Goal: Transaction & Acquisition: Purchase product/service

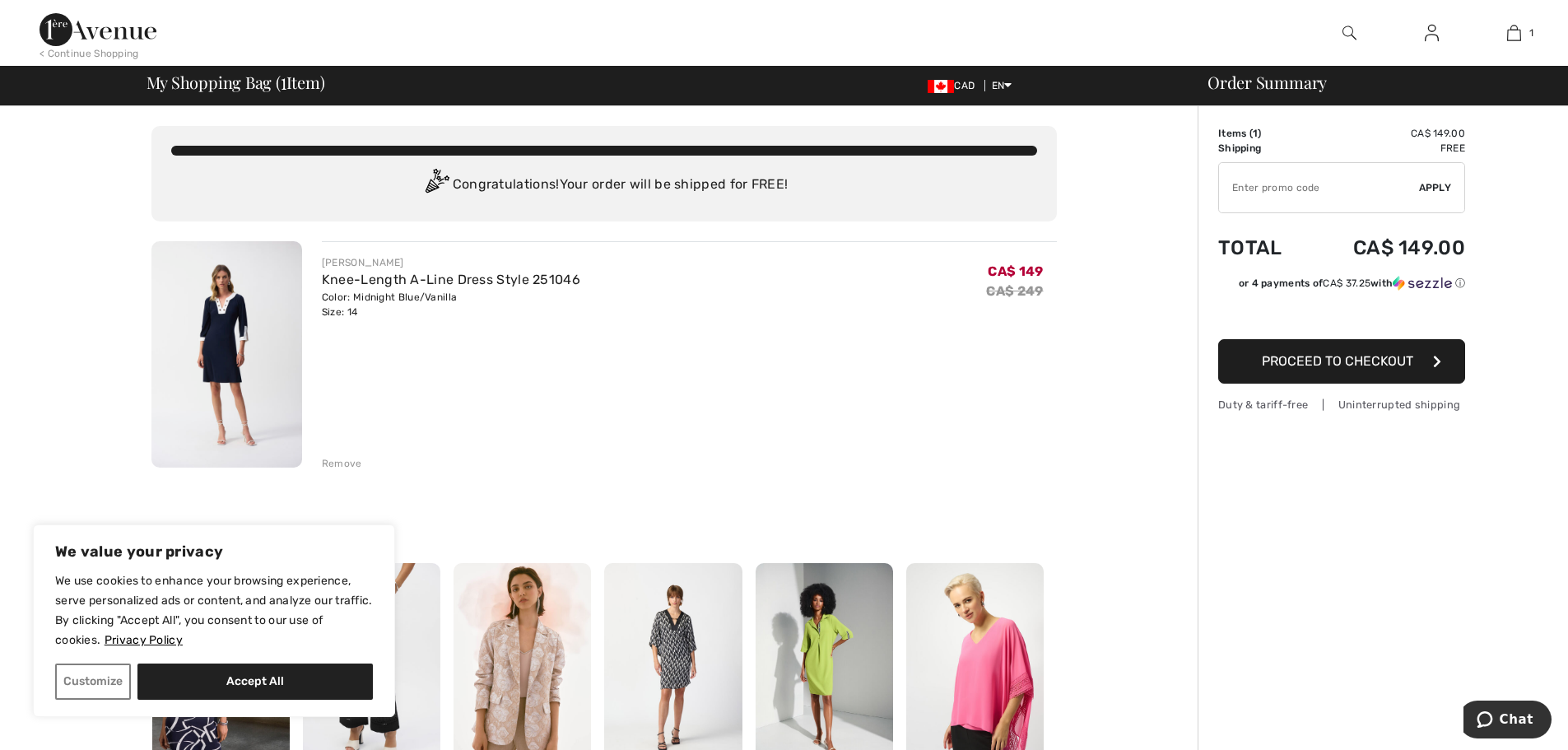
click at [1353, 368] on span "Proceed to Checkout" at bounding box center [1337, 361] width 151 height 16
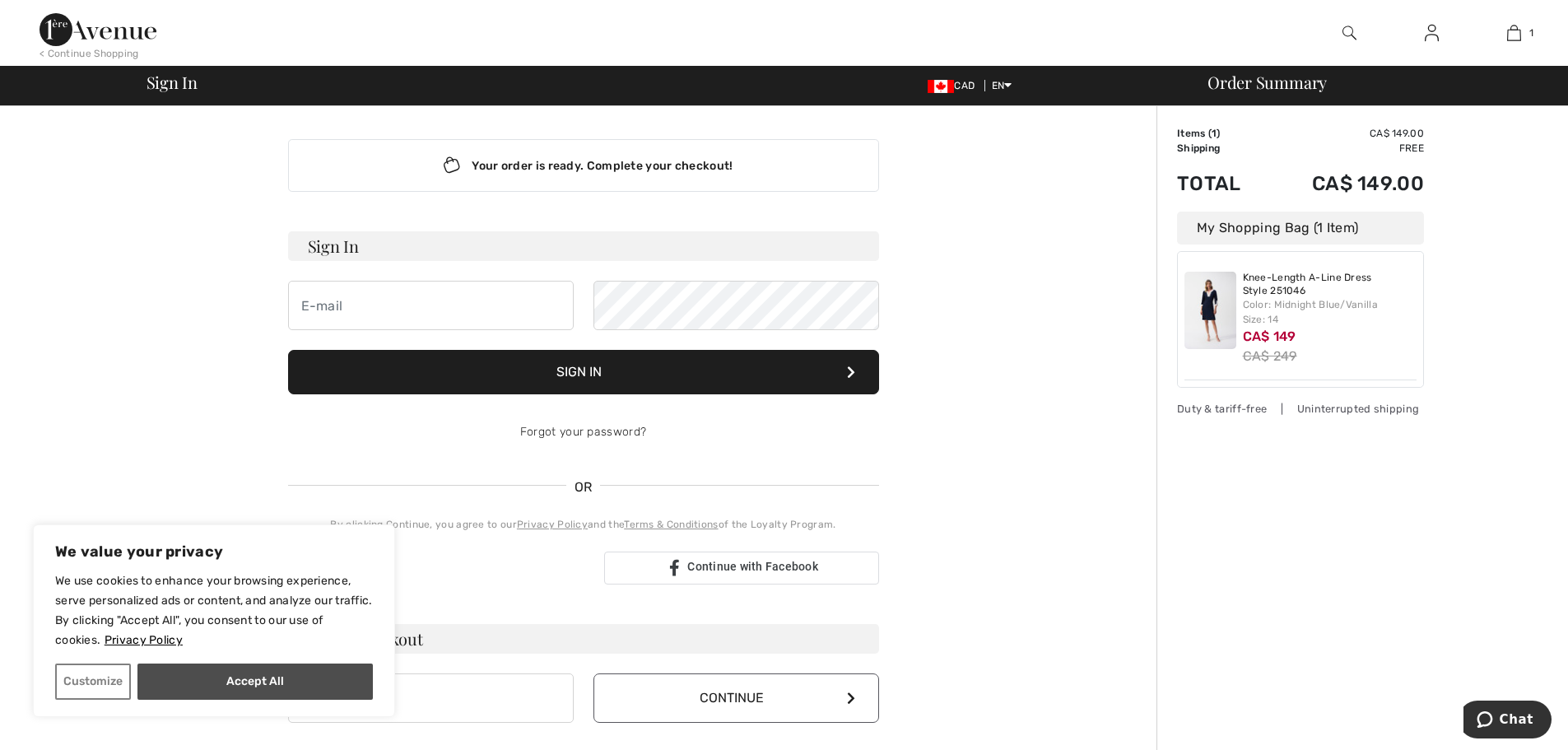
click at [186, 680] on button "Accept All" at bounding box center [255, 681] width 236 height 36
checkbox input "true"
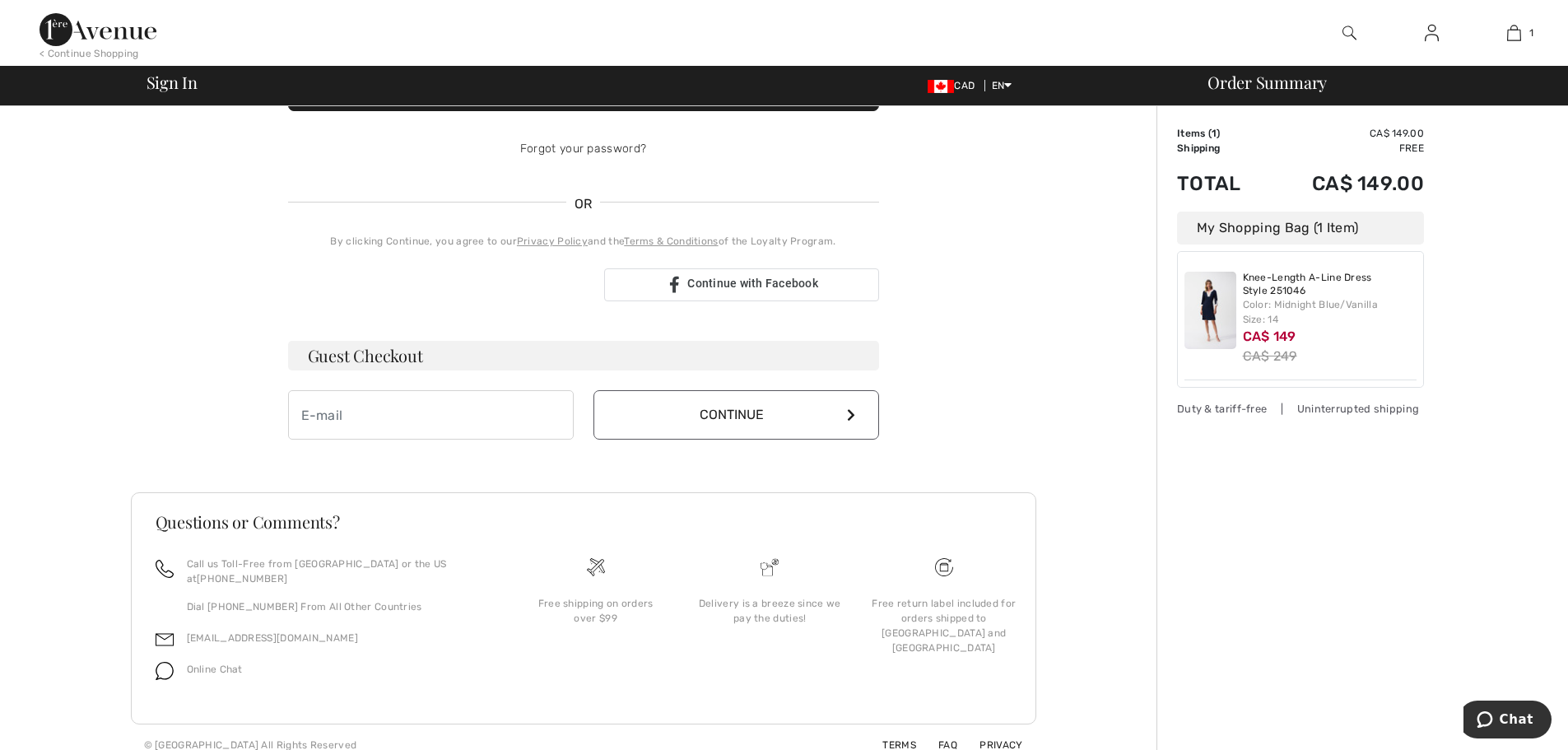
scroll to position [284, 0]
click at [424, 427] on input "email" at bounding box center [431, 414] width 285 height 49
type input "o"
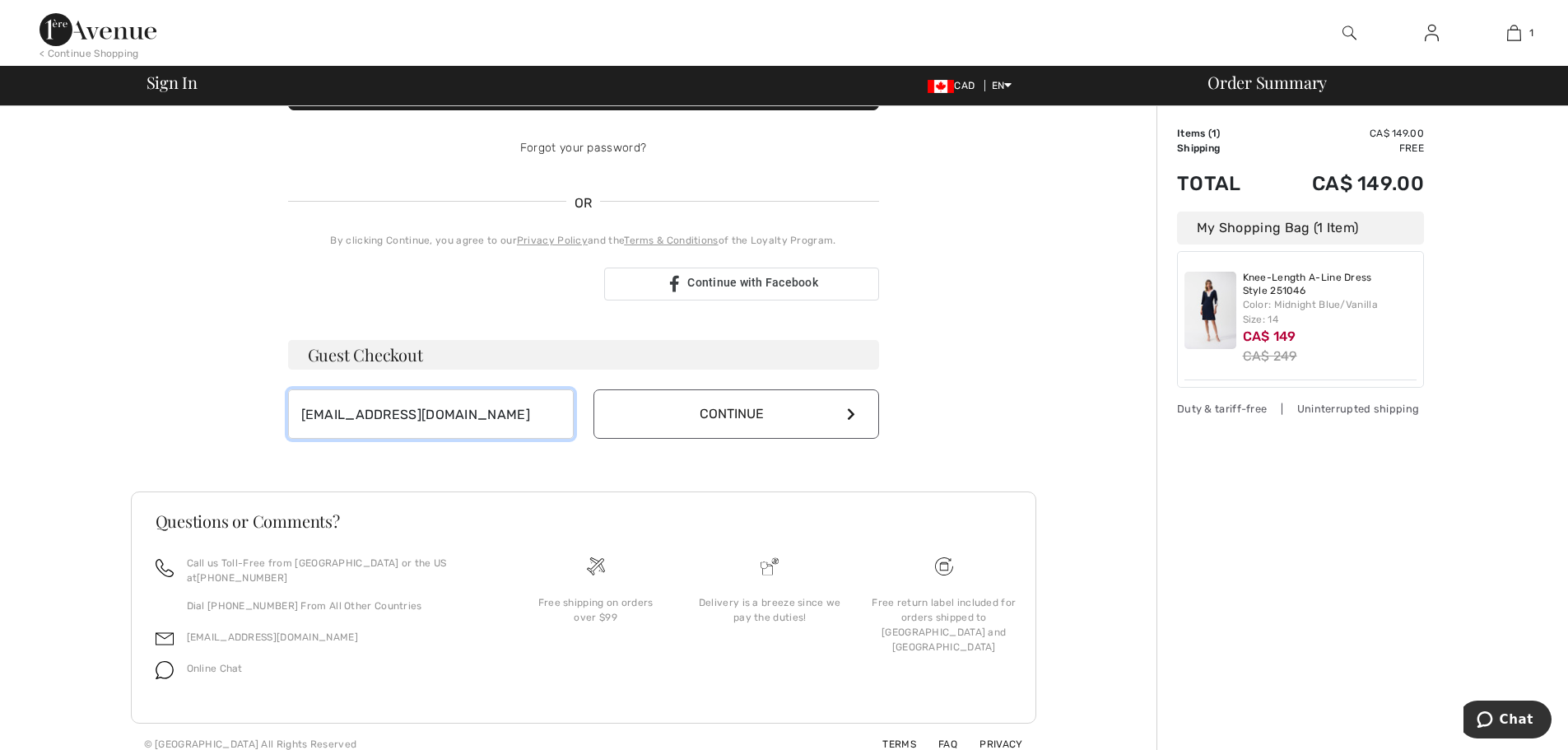
type input "[EMAIL_ADDRESS][DOMAIN_NAME]"
click at [739, 425] on button "Continue" at bounding box center [736, 414] width 285 height 49
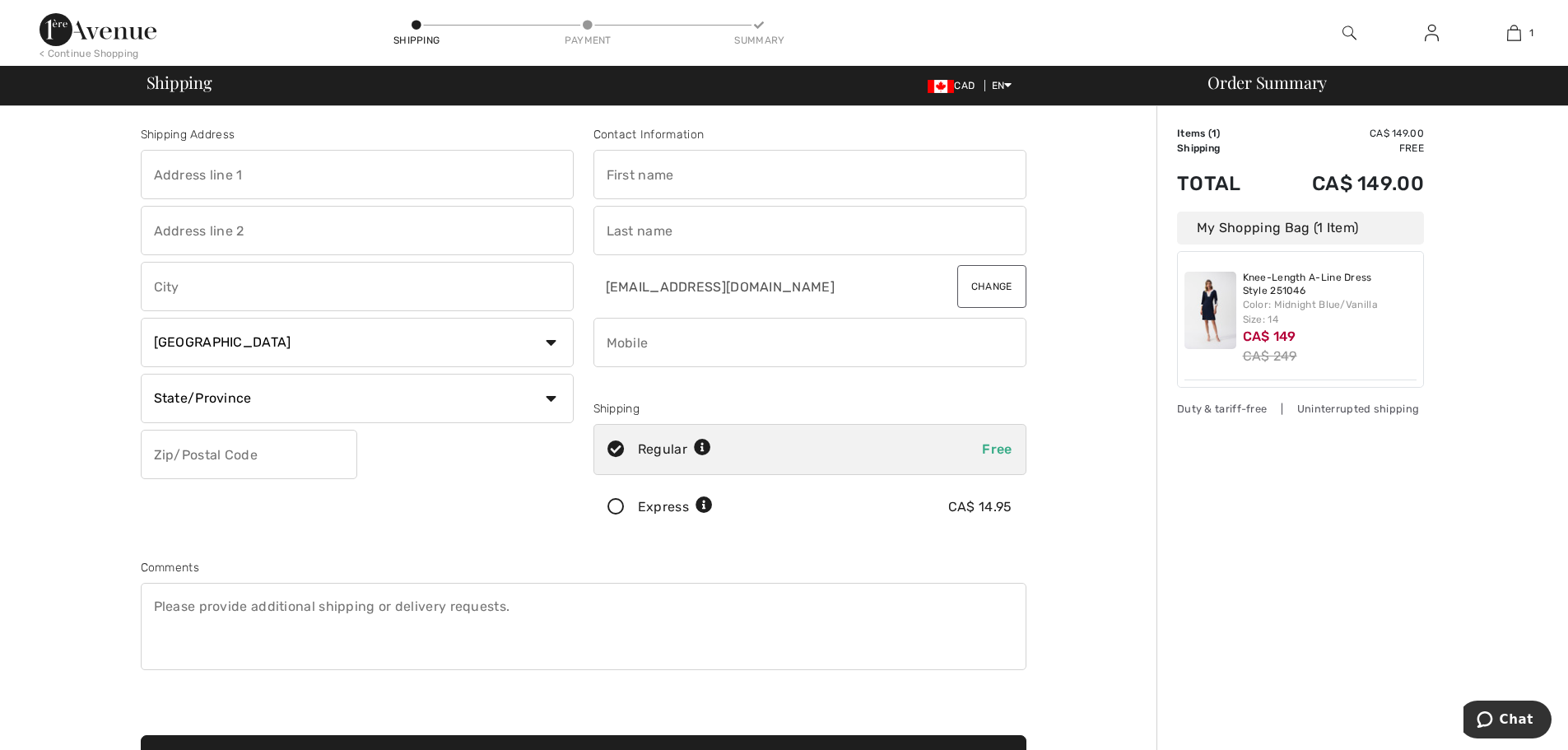
type input "[STREET_ADDRESS][PERSON_NAME]"
click at [258, 296] on input "text" at bounding box center [357, 286] width 433 height 49
type input "Burlington"
click at [256, 417] on select "State/Province Alberta British Columbia Manitoba New Brunswick Newfoundland and…" at bounding box center [357, 398] width 433 height 49
select select "ON"
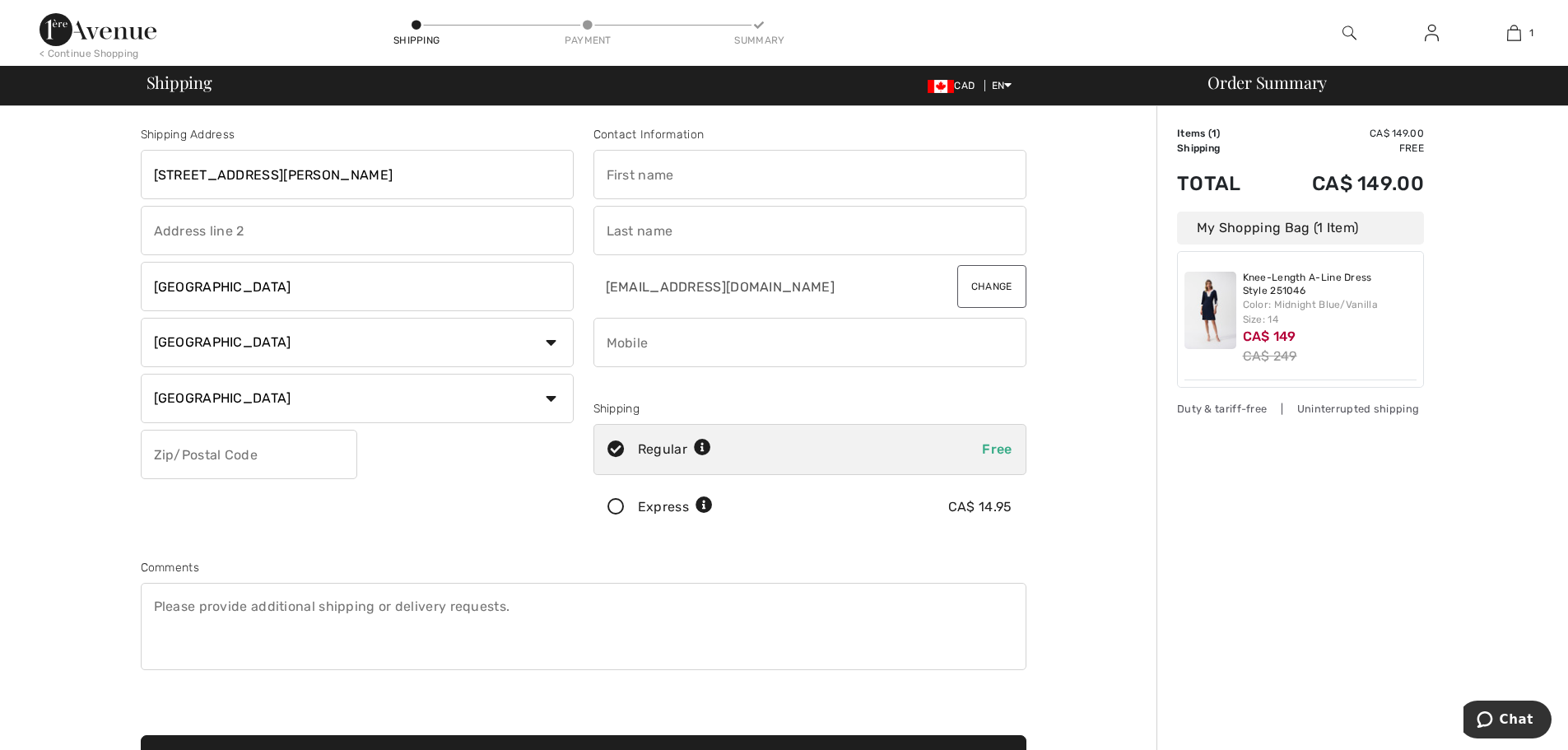
click at [141, 374] on select "State/Province Alberta British Columbia Manitoba New Brunswick Newfoundland and…" at bounding box center [357, 398] width 433 height 49
click at [224, 452] on input "text" at bounding box center [249, 454] width 216 height 49
type input "L7L5C5"
click at [688, 186] on input "text" at bounding box center [810, 174] width 433 height 49
type input "Joron"
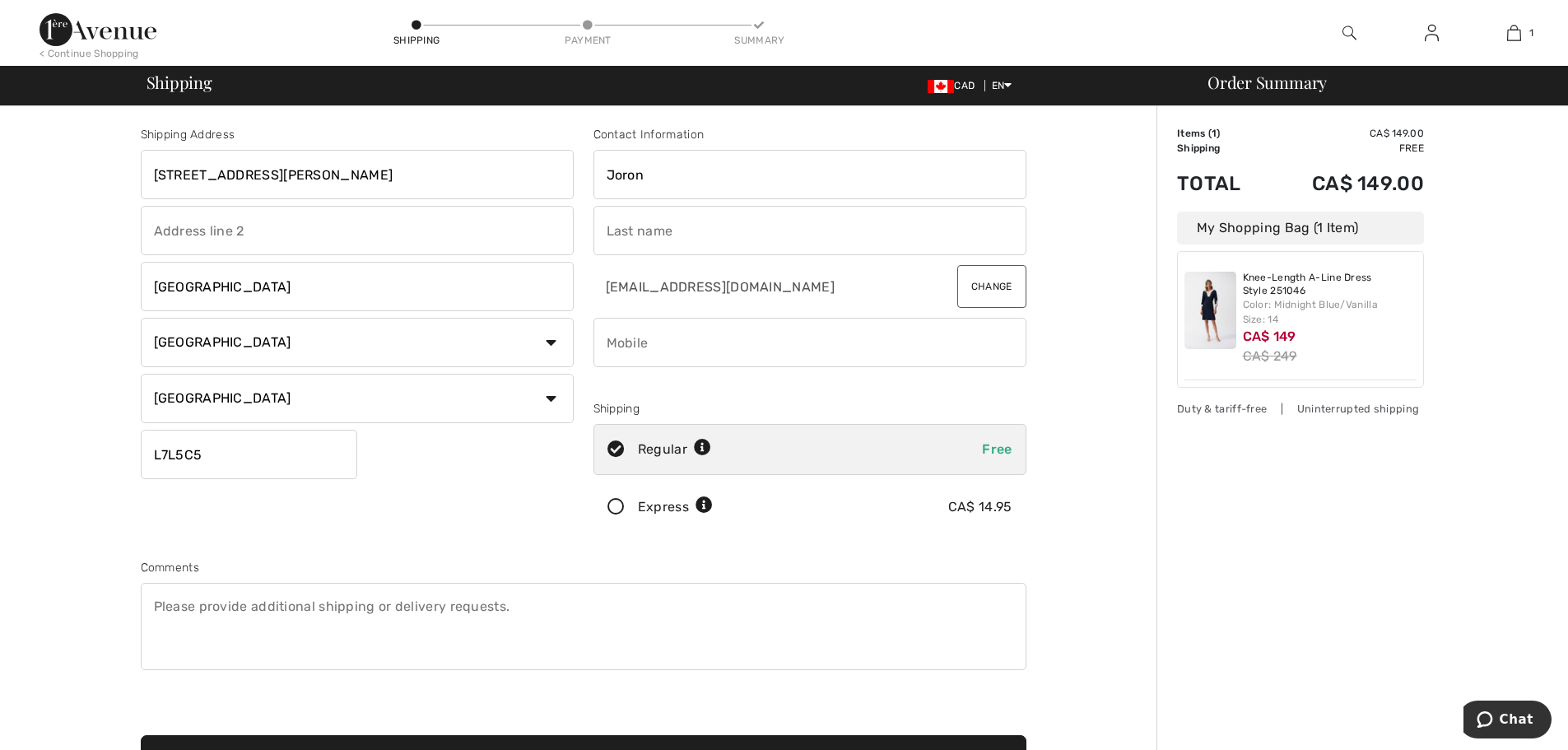
click at [650, 240] on input "text" at bounding box center [810, 230] width 433 height 49
type input "Juranic"
click at [664, 350] on input "phone" at bounding box center [810, 342] width 433 height 49
type input "4164554047"
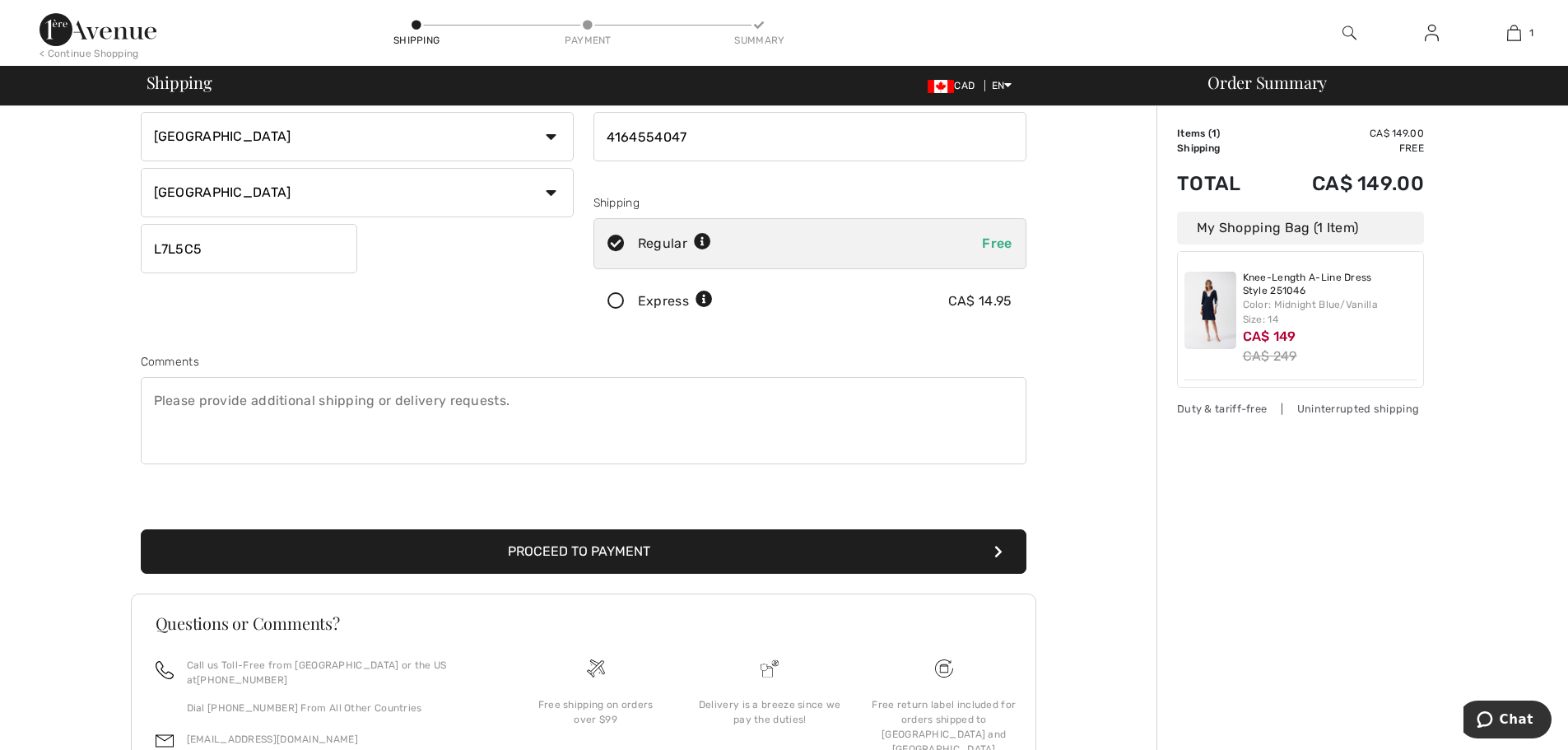
scroll to position [247, 0]
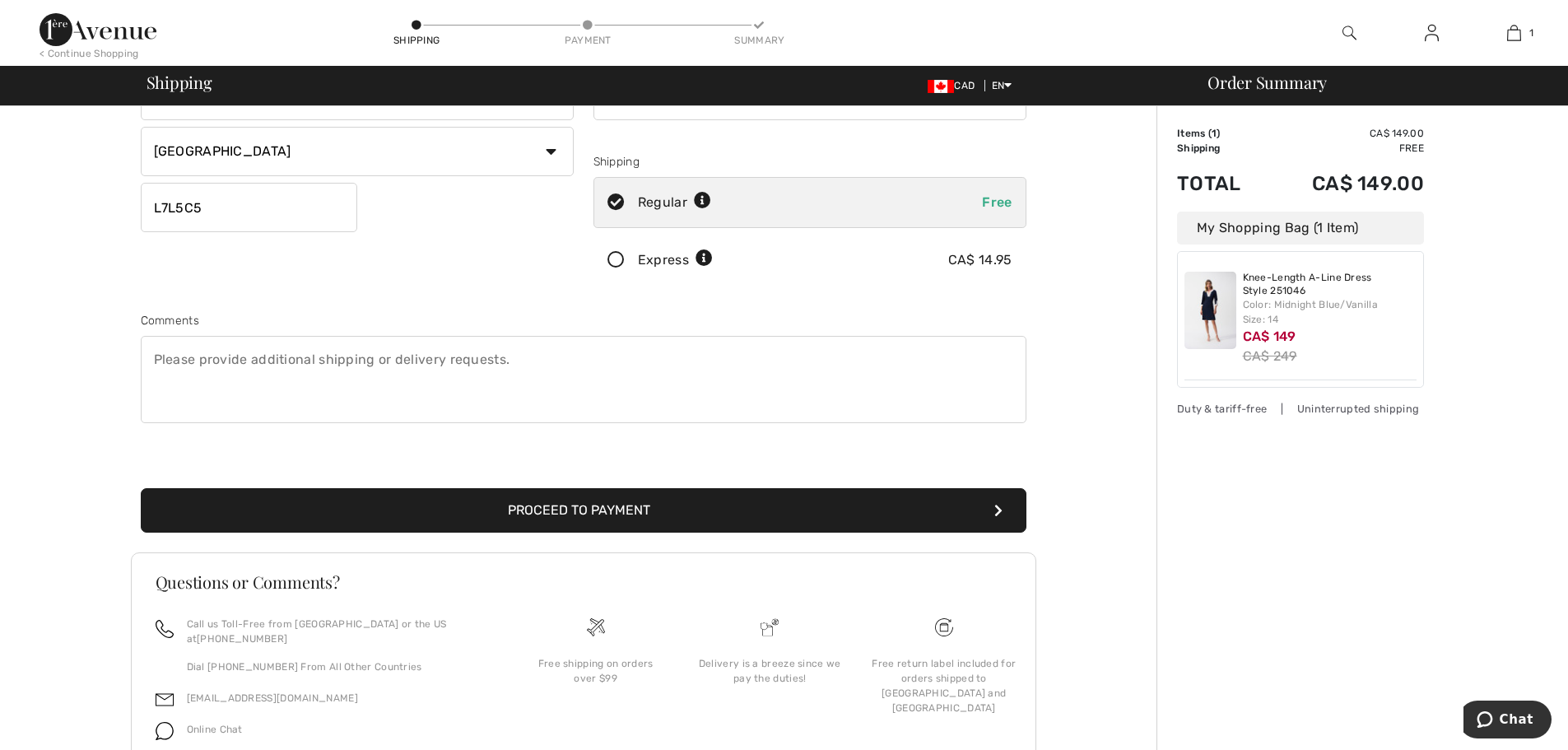
click at [700, 509] on button "Proceed to Payment" at bounding box center [584, 510] width 886 height 45
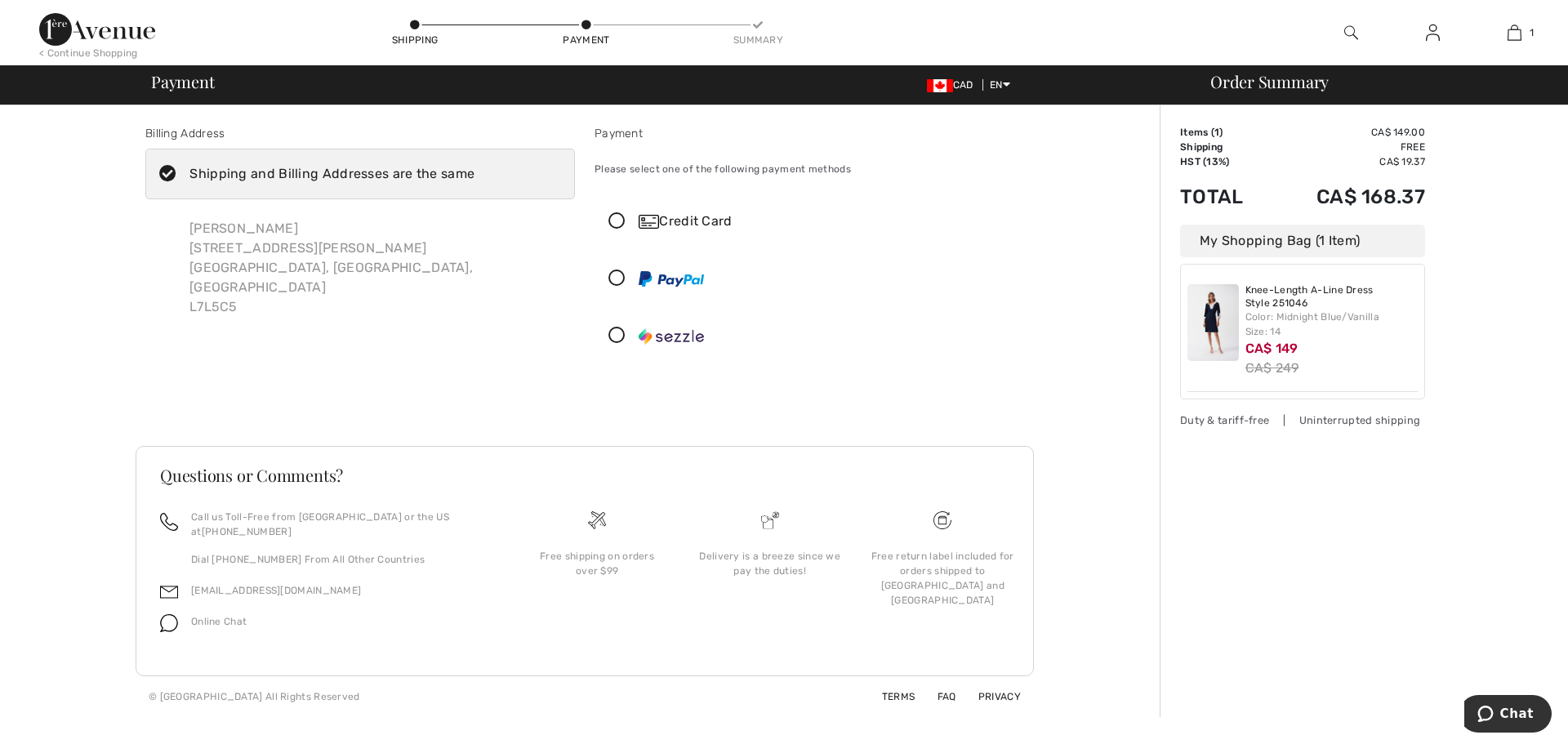
click at [614, 216] on icon at bounding box center [617, 221] width 43 height 17
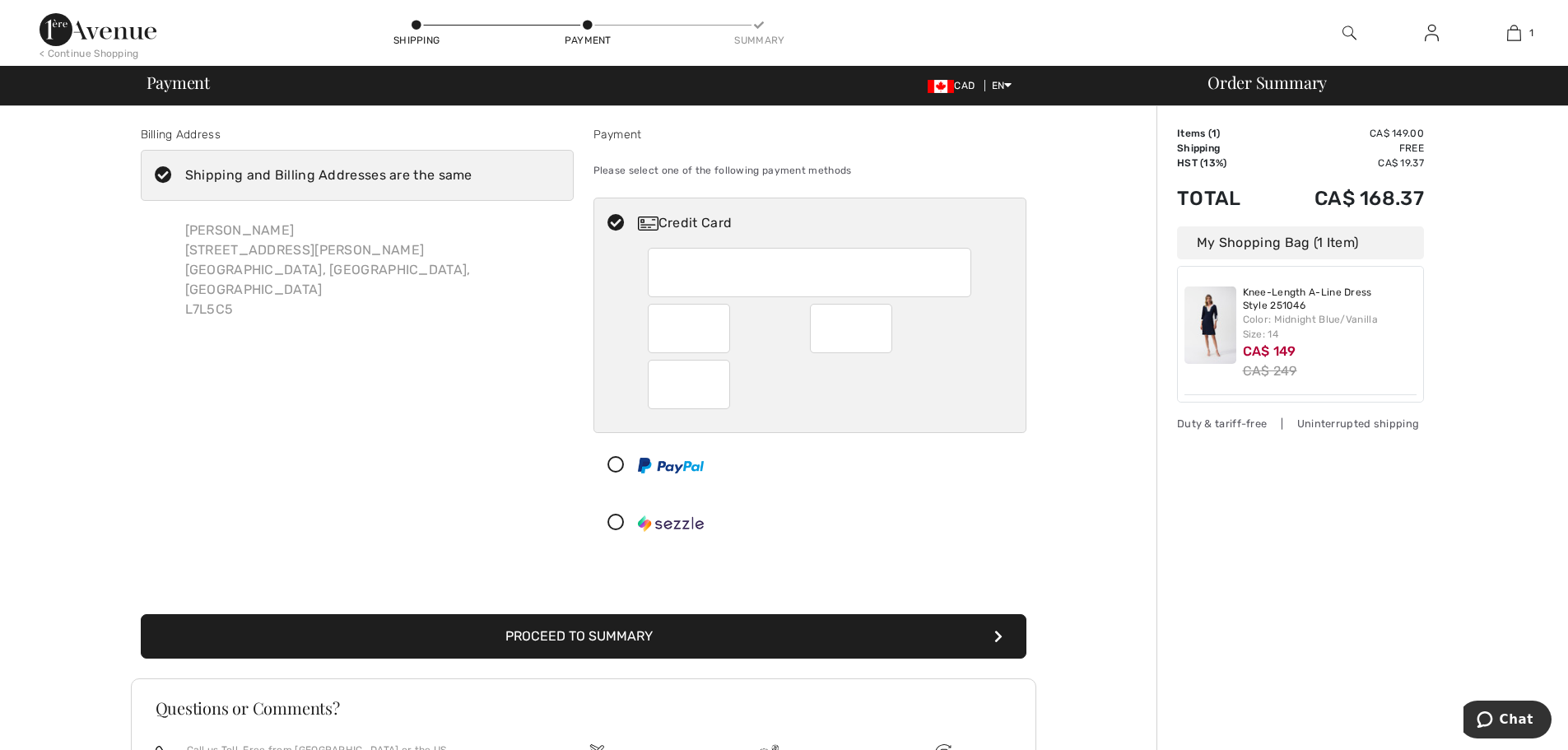
click at [881, 485] on div at bounding box center [804, 465] width 418 height 49
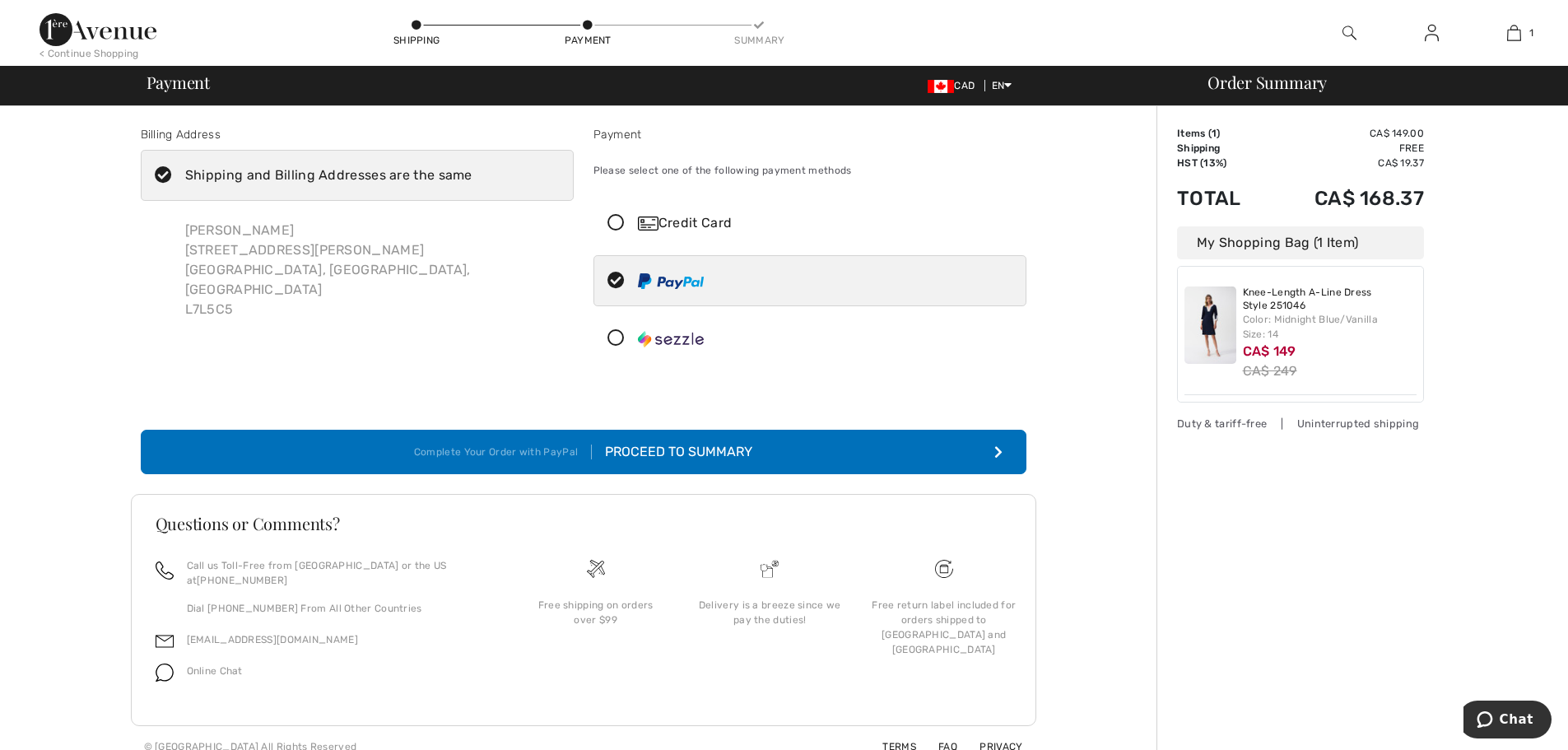
click at [874, 462] on button "Complete Your Order with PayPal Proceed to Summary" at bounding box center [584, 452] width 886 height 45
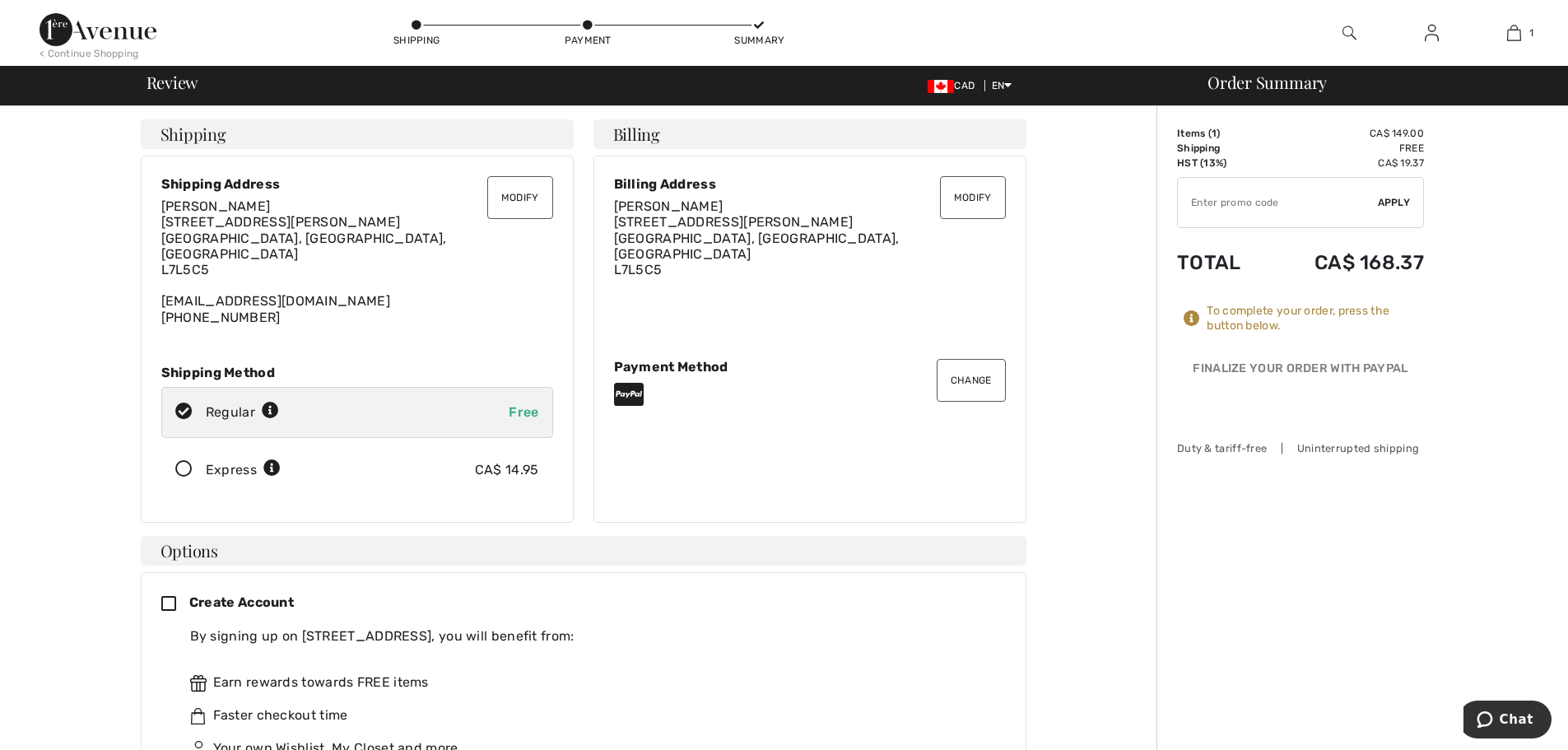
click at [969, 372] on button "Change" at bounding box center [971, 380] width 69 height 43
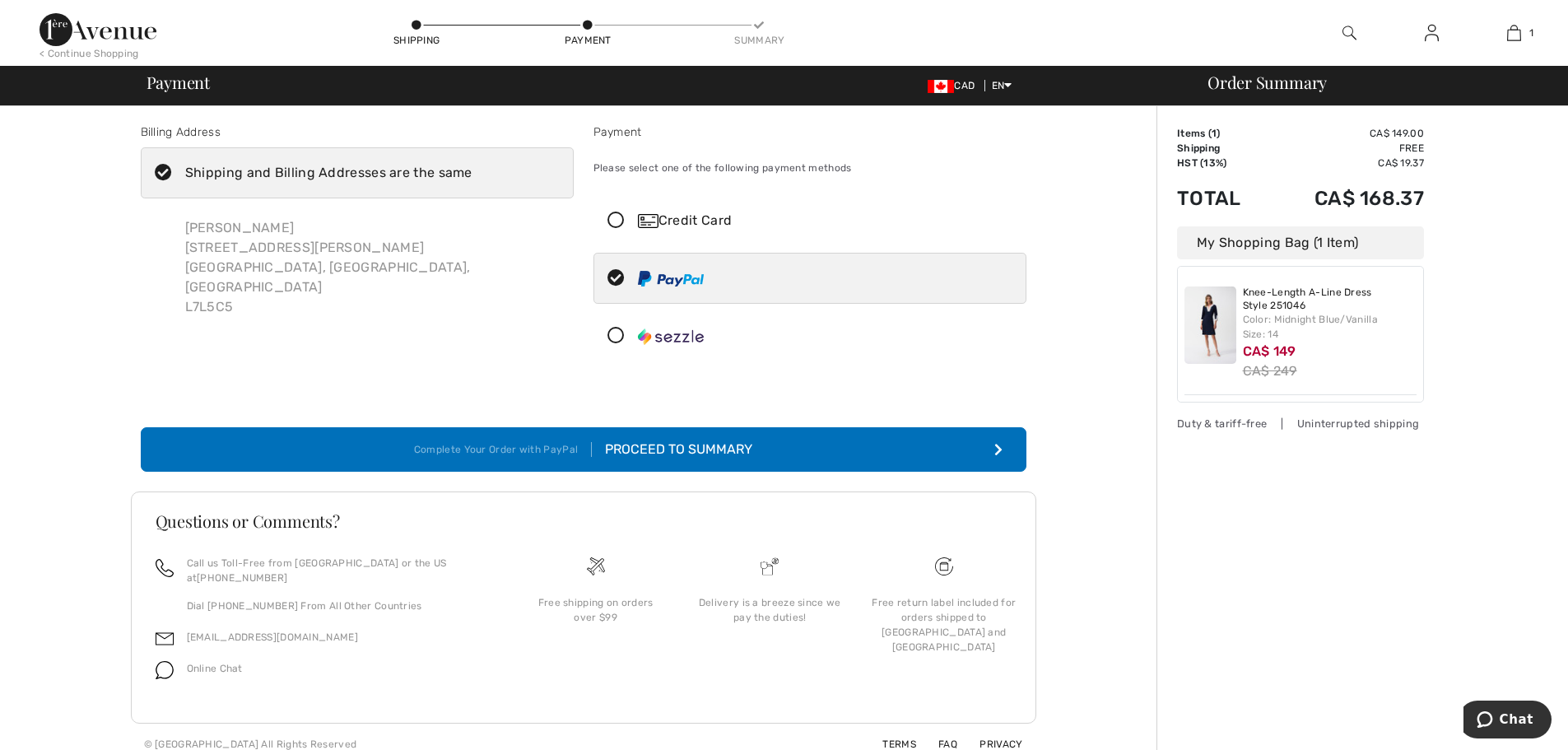
click at [616, 219] on icon at bounding box center [616, 221] width 44 height 18
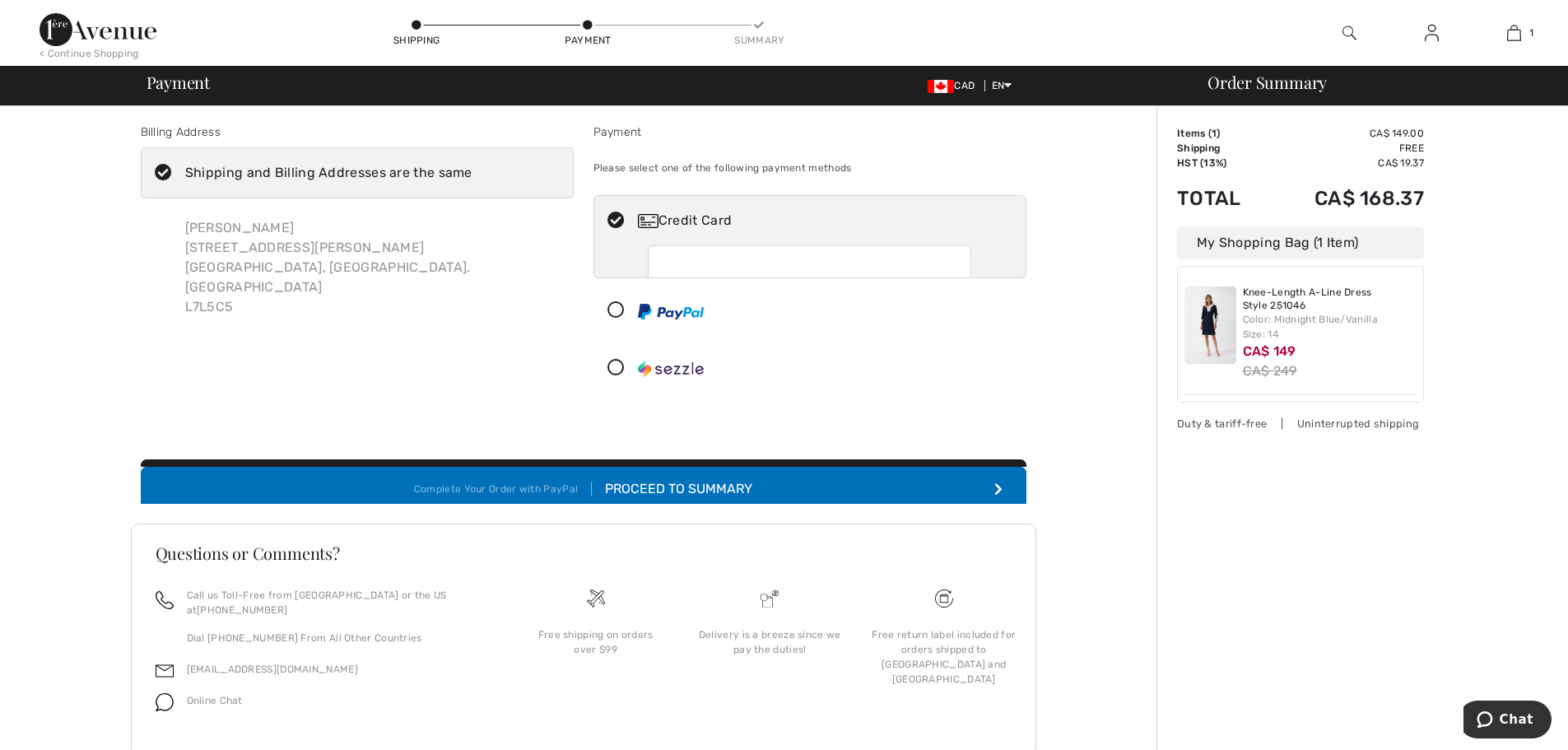
scroll to position [60, 0]
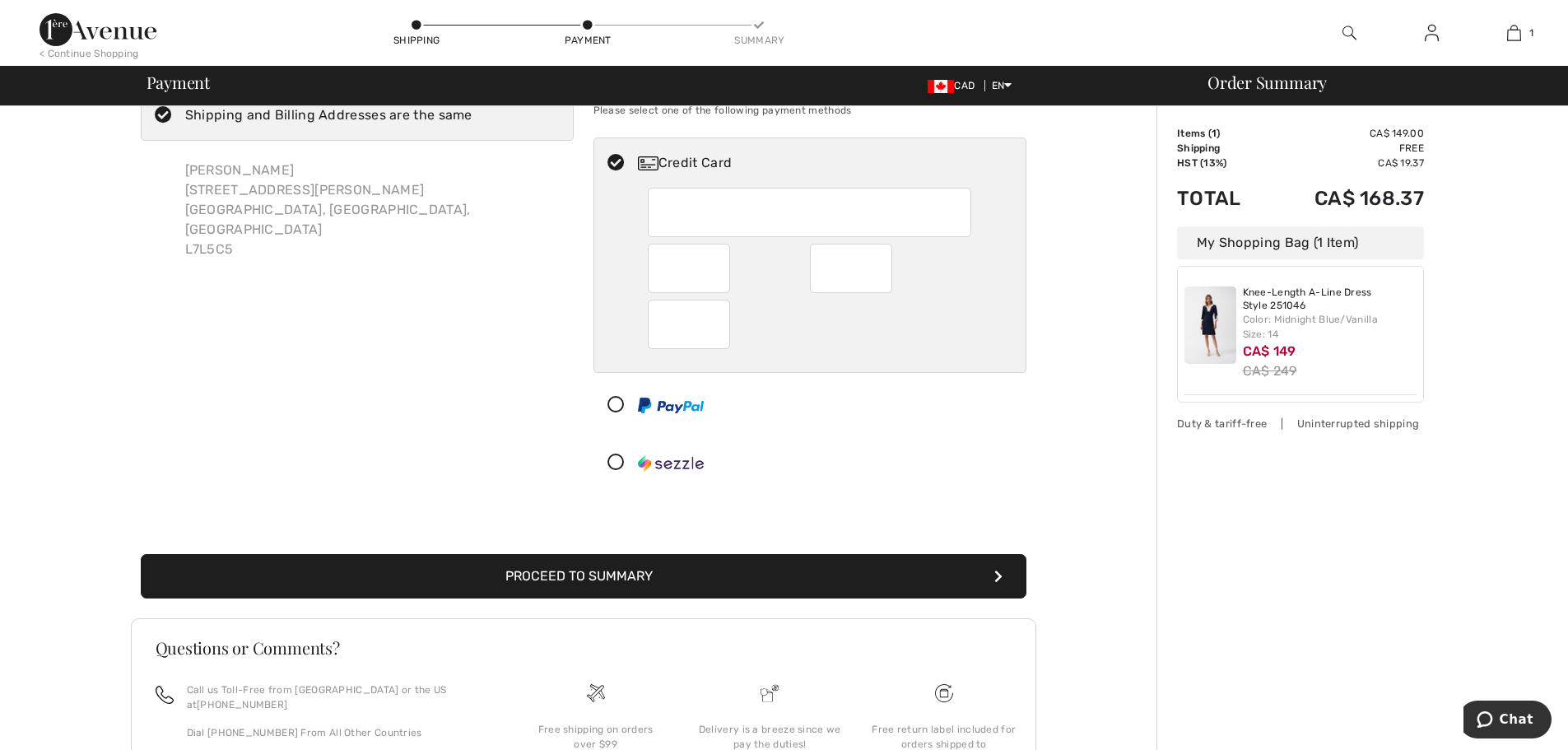
click at [939, 465] on div at bounding box center [804, 462] width 418 height 49
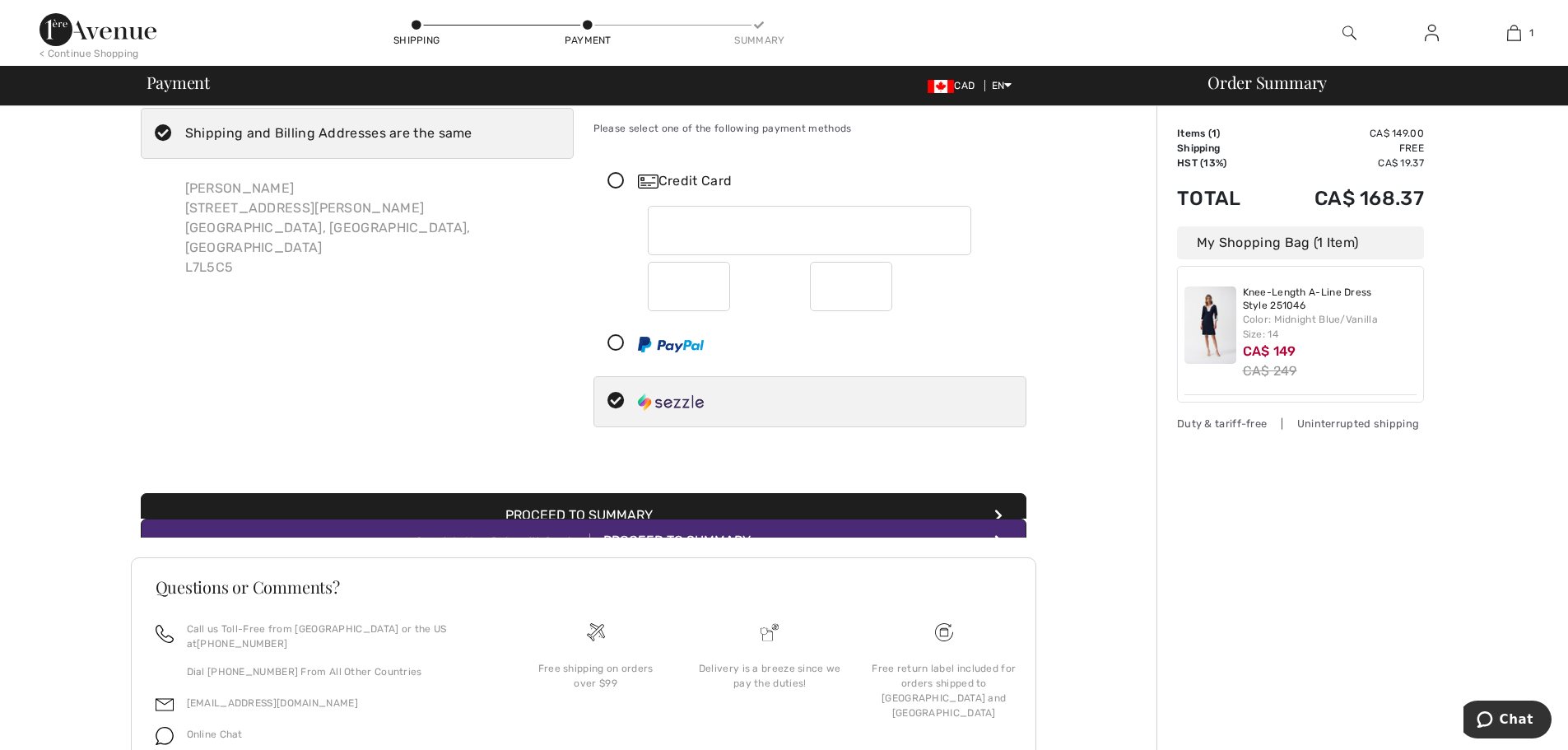
scroll to position [3, 0]
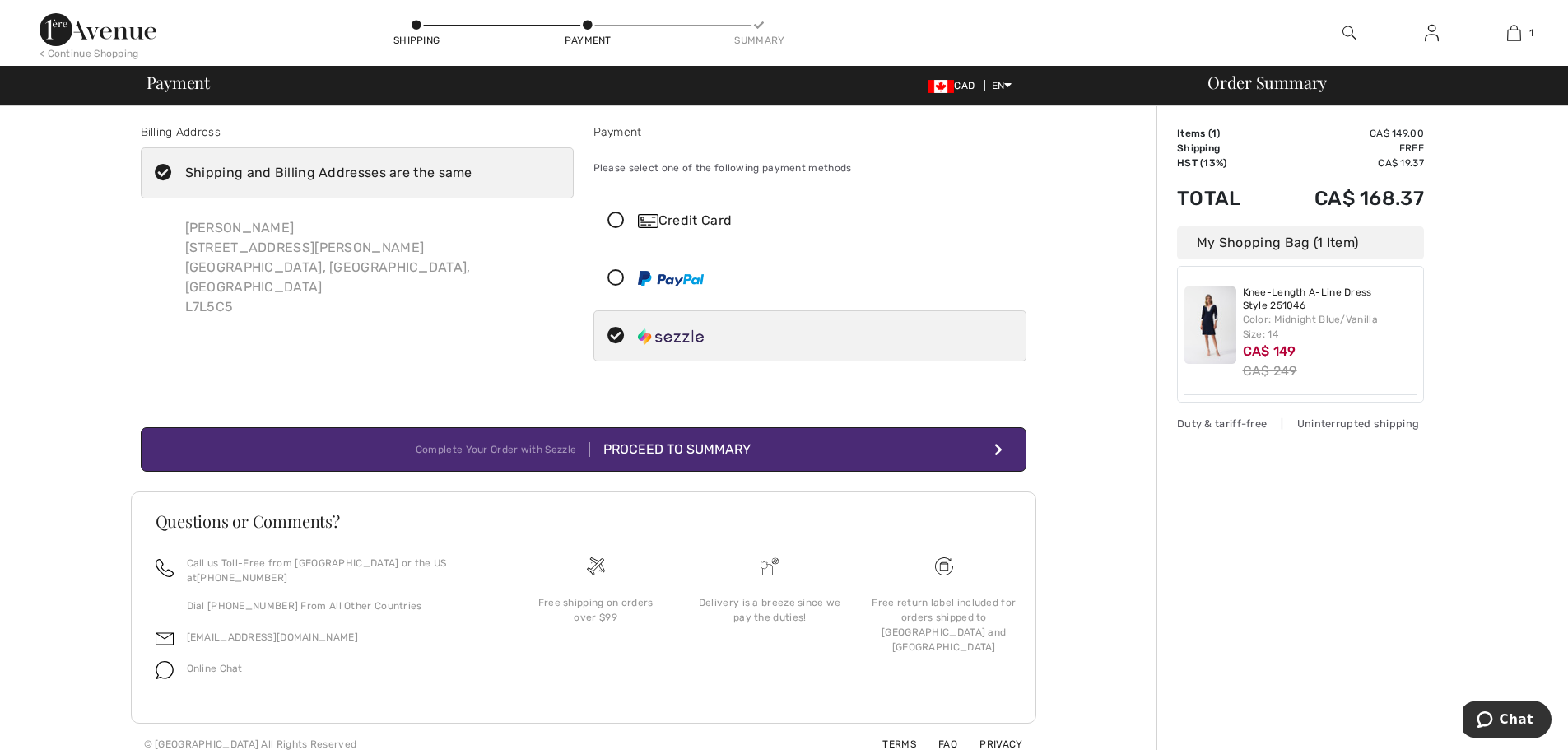
click at [615, 218] on icon at bounding box center [616, 221] width 44 height 18
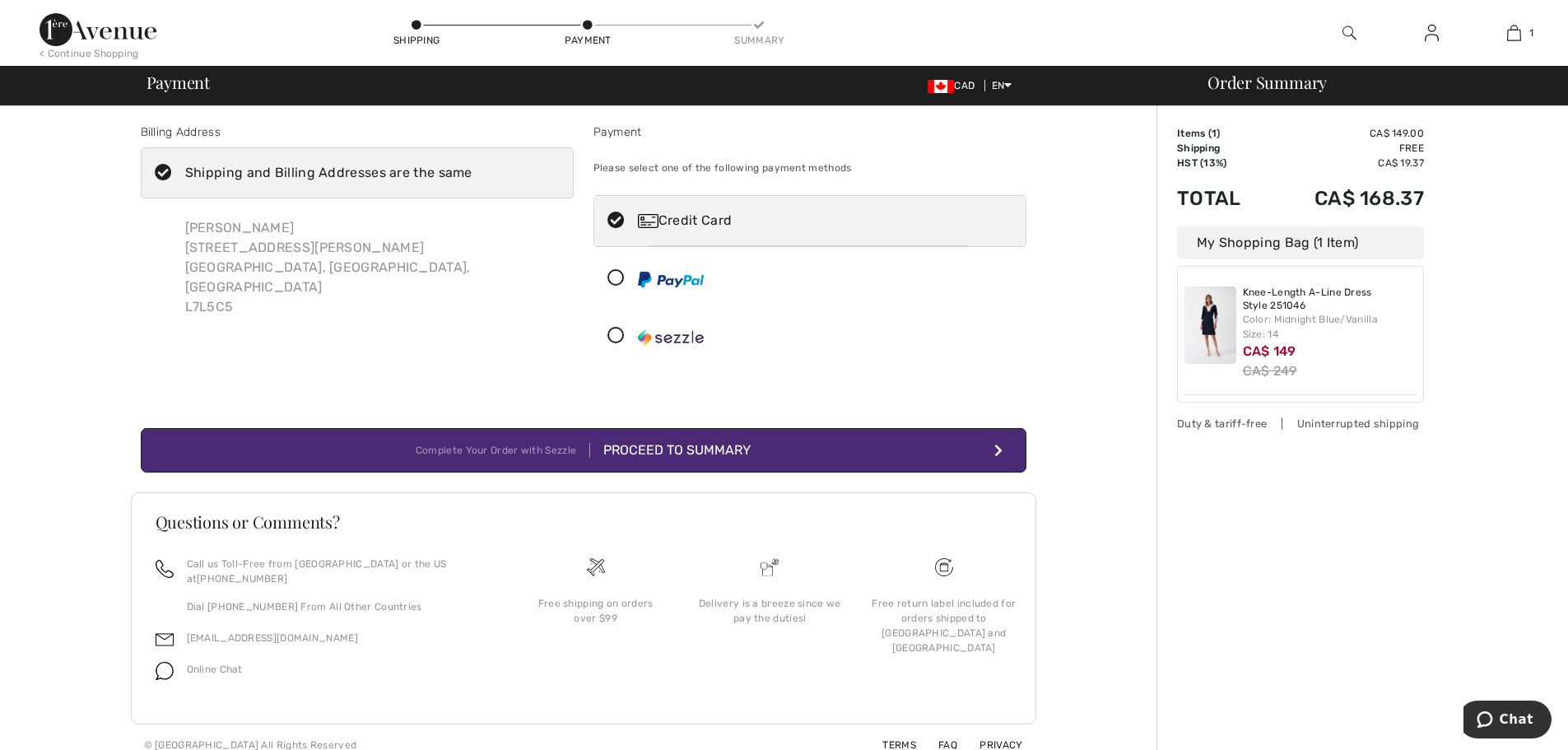
scroll to position [60, 0]
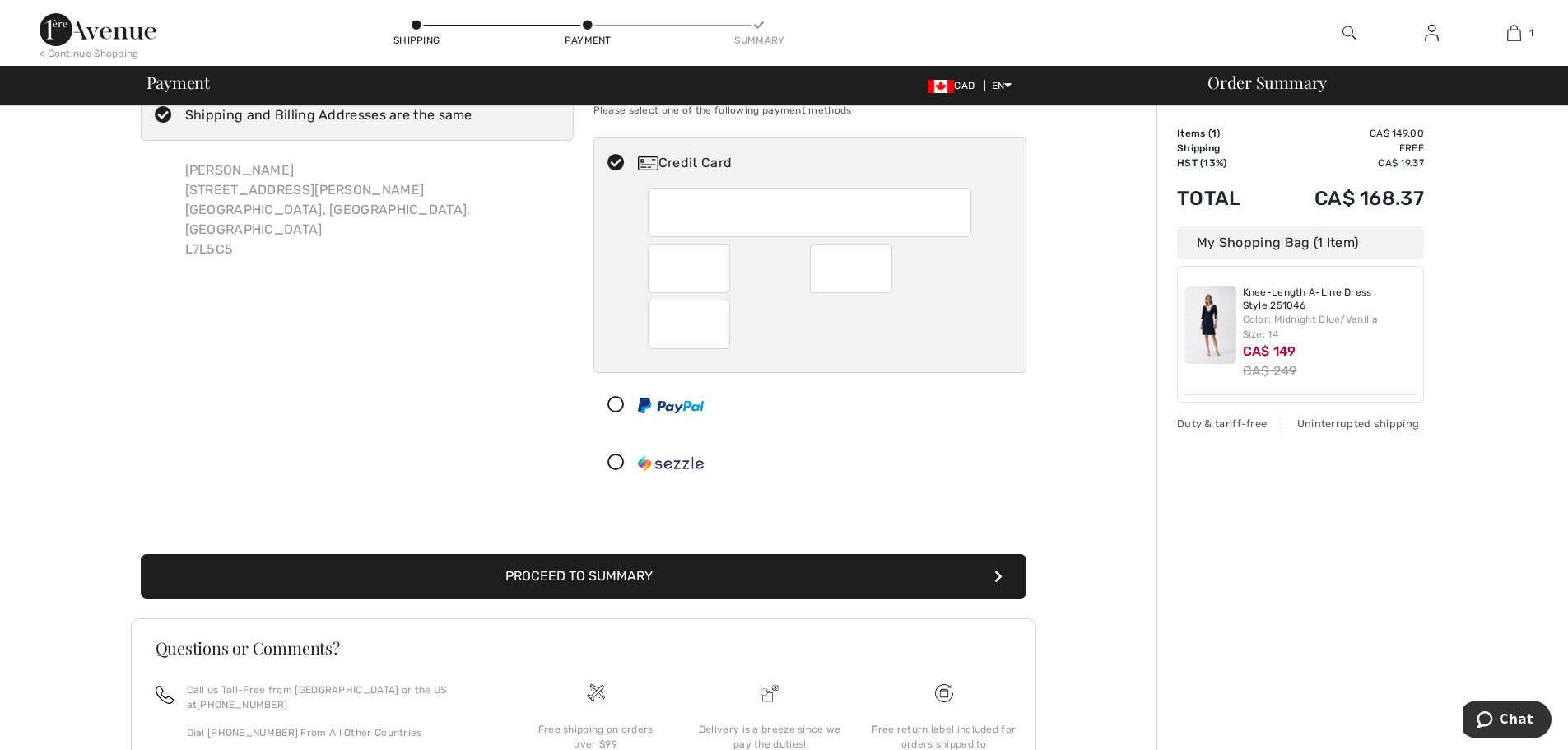
click at [976, 579] on button "Proceed to Summary" at bounding box center [584, 576] width 886 height 45
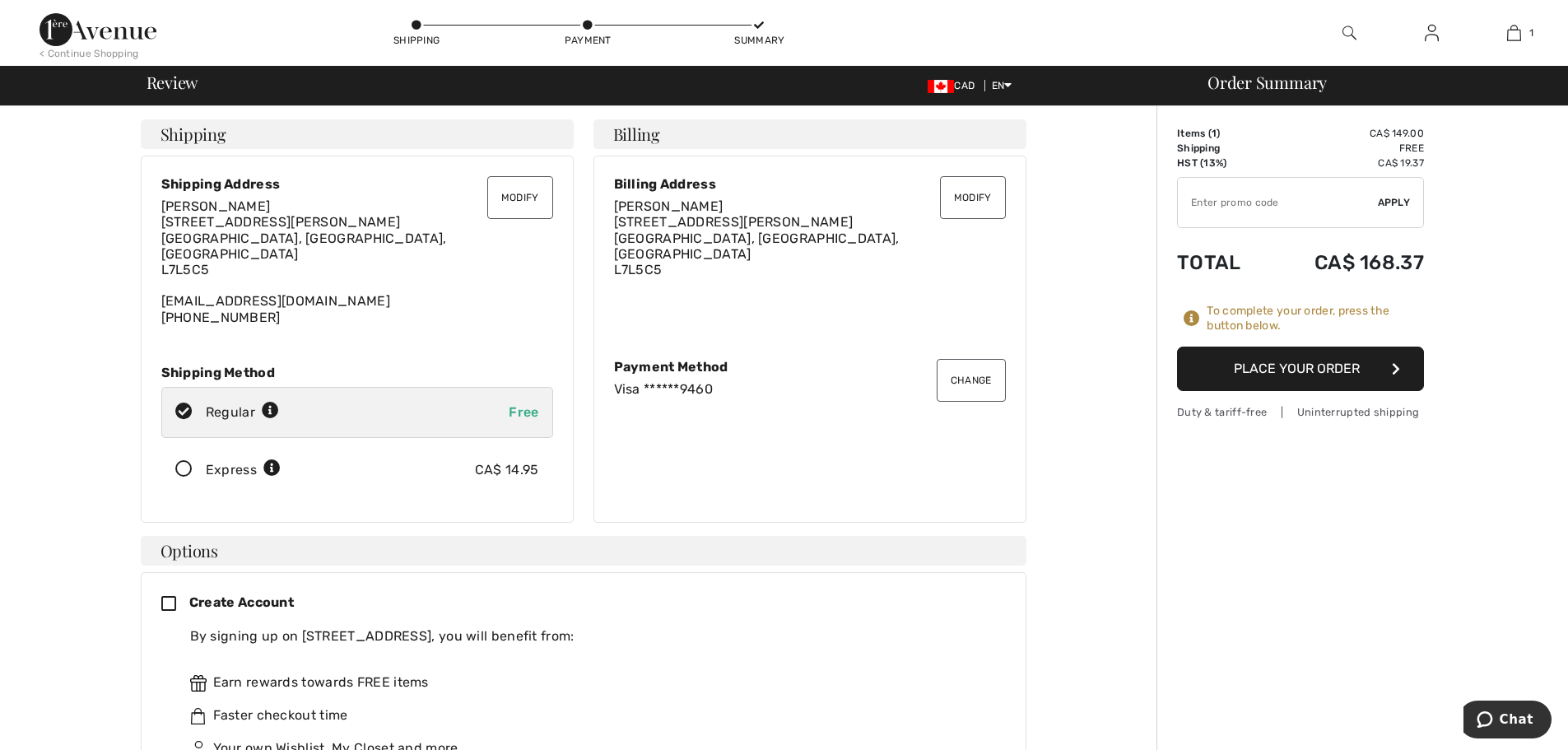
click at [1333, 374] on button "Place Your Order" at bounding box center [1300, 368] width 247 height 45
